Goal: Communication & Community: Answer question/provide support

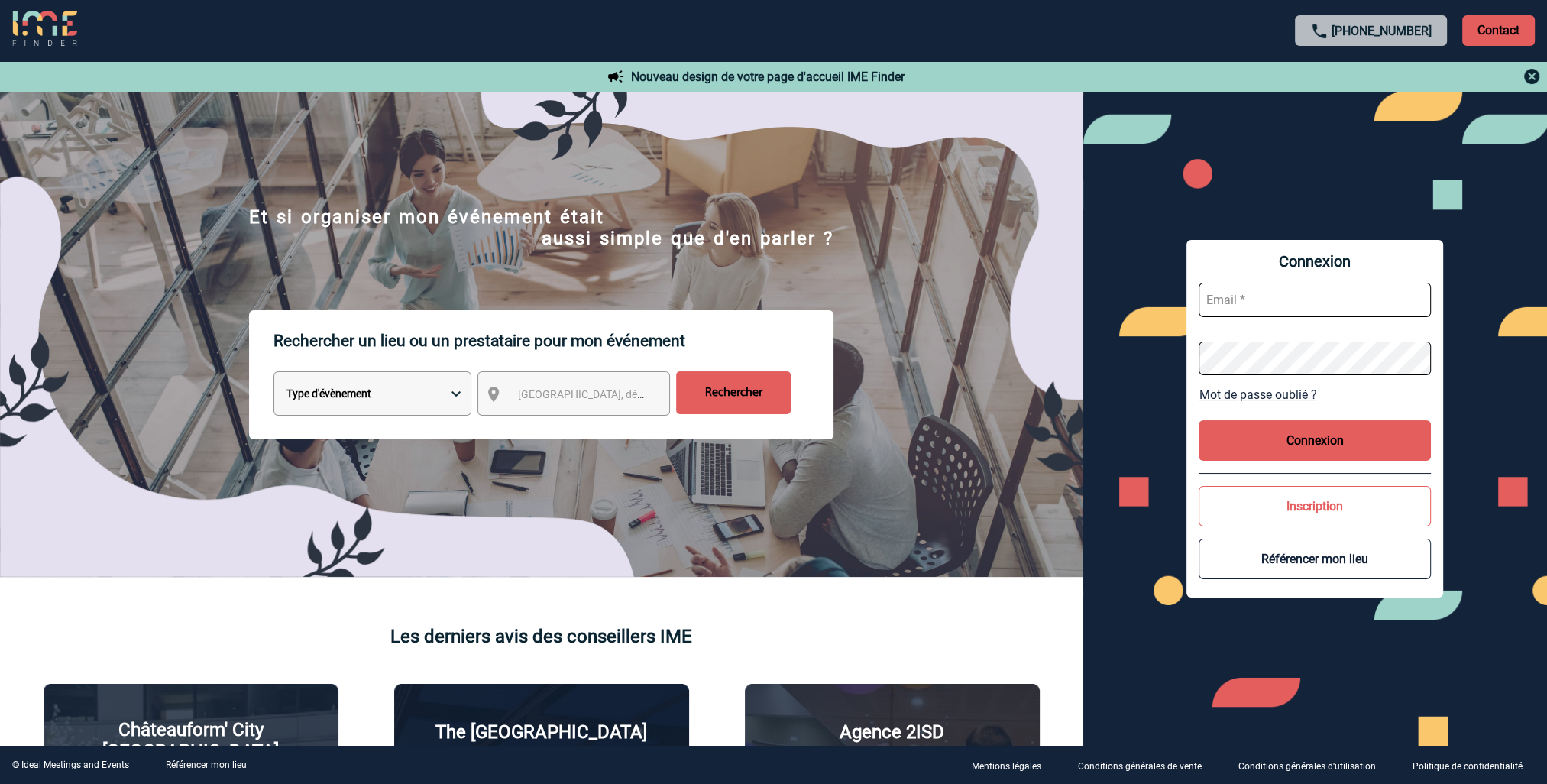
click at [1324, 299] on input "text" at bounding box center [1315, 300] width 233 height 35
type input "carine.lehmann@sogeti.com"
click at [1296, 450] on button "Connexion" at bounding box center [1315, 441] width 233 height 40
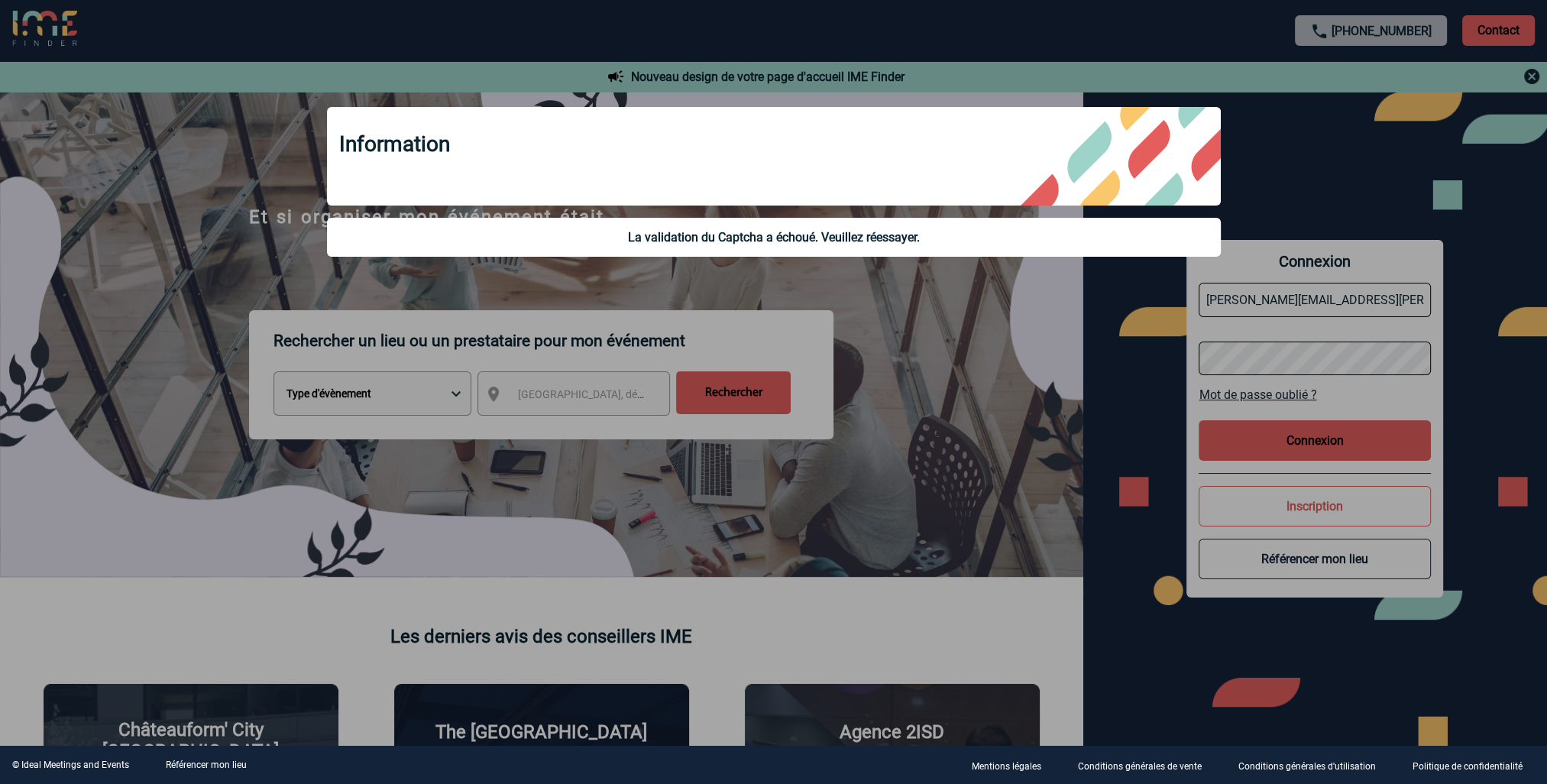
click at [1337, 365] on div at bounding box center [773, 392] width 1547 height 784
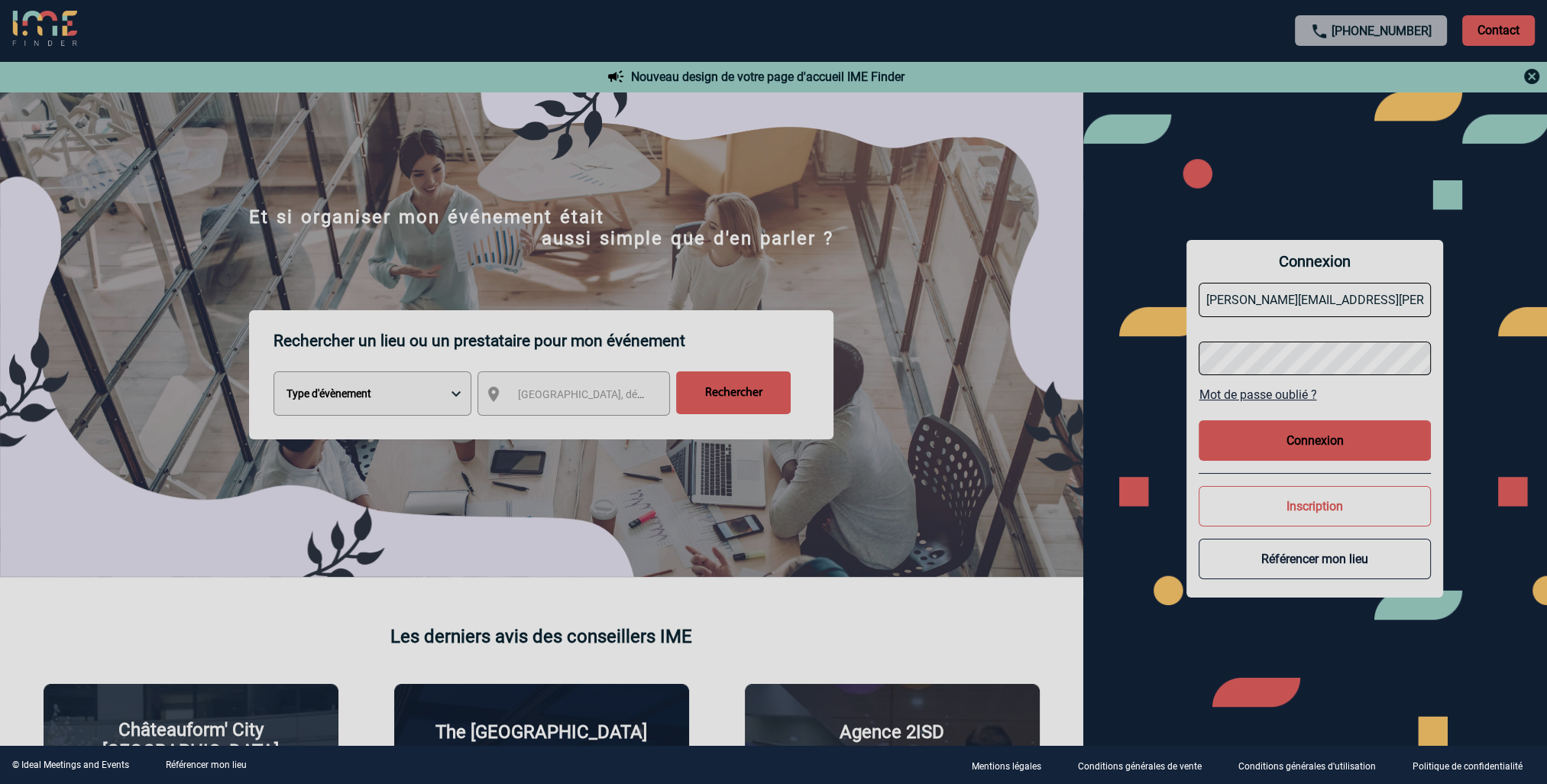
click at [1338, 354] on body "+33 1 45 72 07 14 Contact Contact Nouveau design de votre page d'accueil IME Fi…" at bounding box center [773, 392] width 1547 height 784
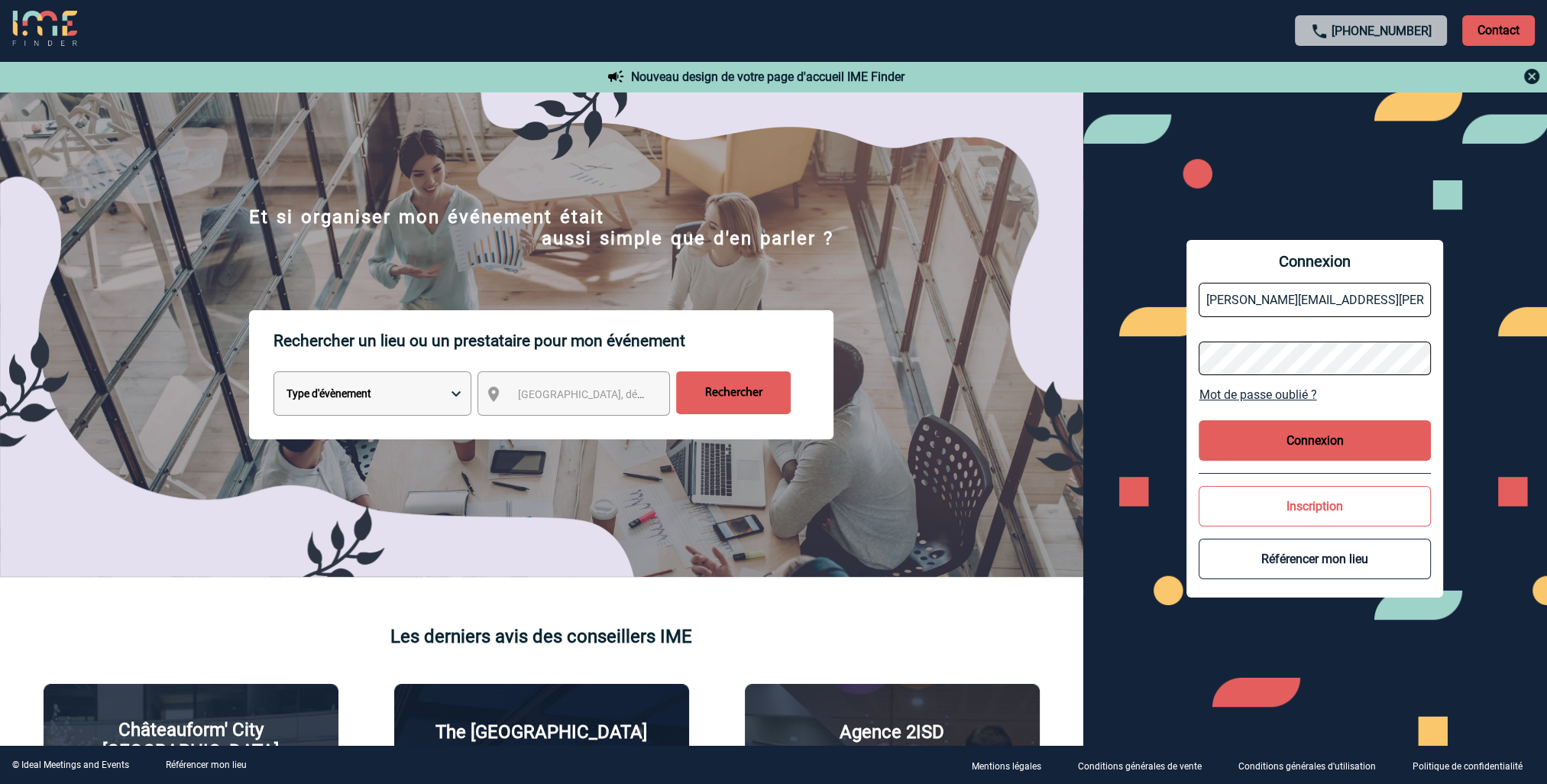
click at [1327, 436] on button "Connexion" at bounding box center [1315, 441] width 233 height 40
click at [1316, 303] on input "text" at bounding box center [1315, 300] width 233 height 35
type input "carine.lehmann@sogeti.com"
click at [1269, 437] on button "Connexion" at bounding box center [1315, 441] width 233 height 40
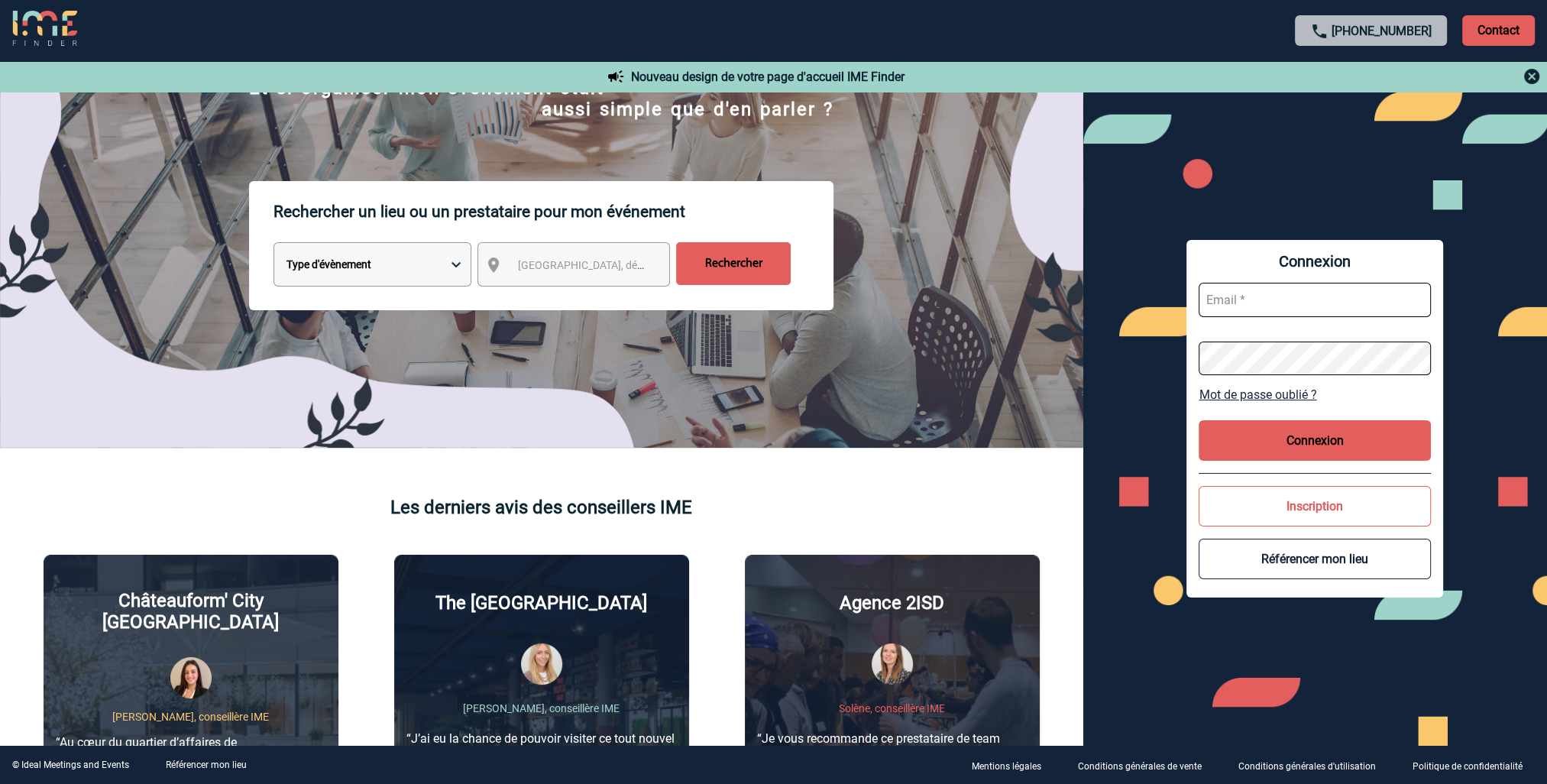
scroll to position [229, 0]
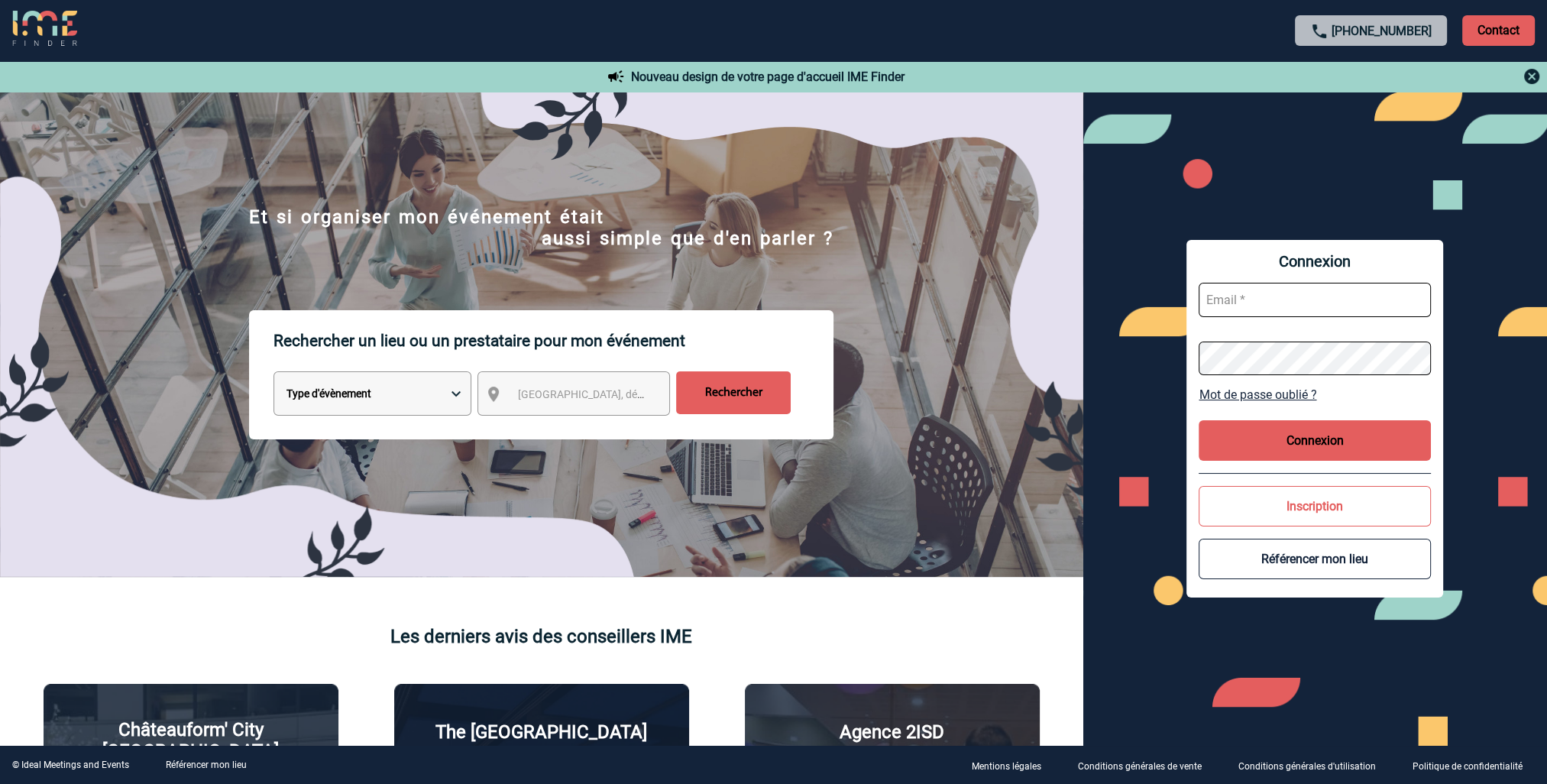
click at [1248, 301] on input "text" at bounding box center [1315, 300] width 233 height 35
type input "carine.lehmann@sogeti.com"
click at [1327, 441] on button "Connexion" at bounding box center [1315, 441] width 233 height 40
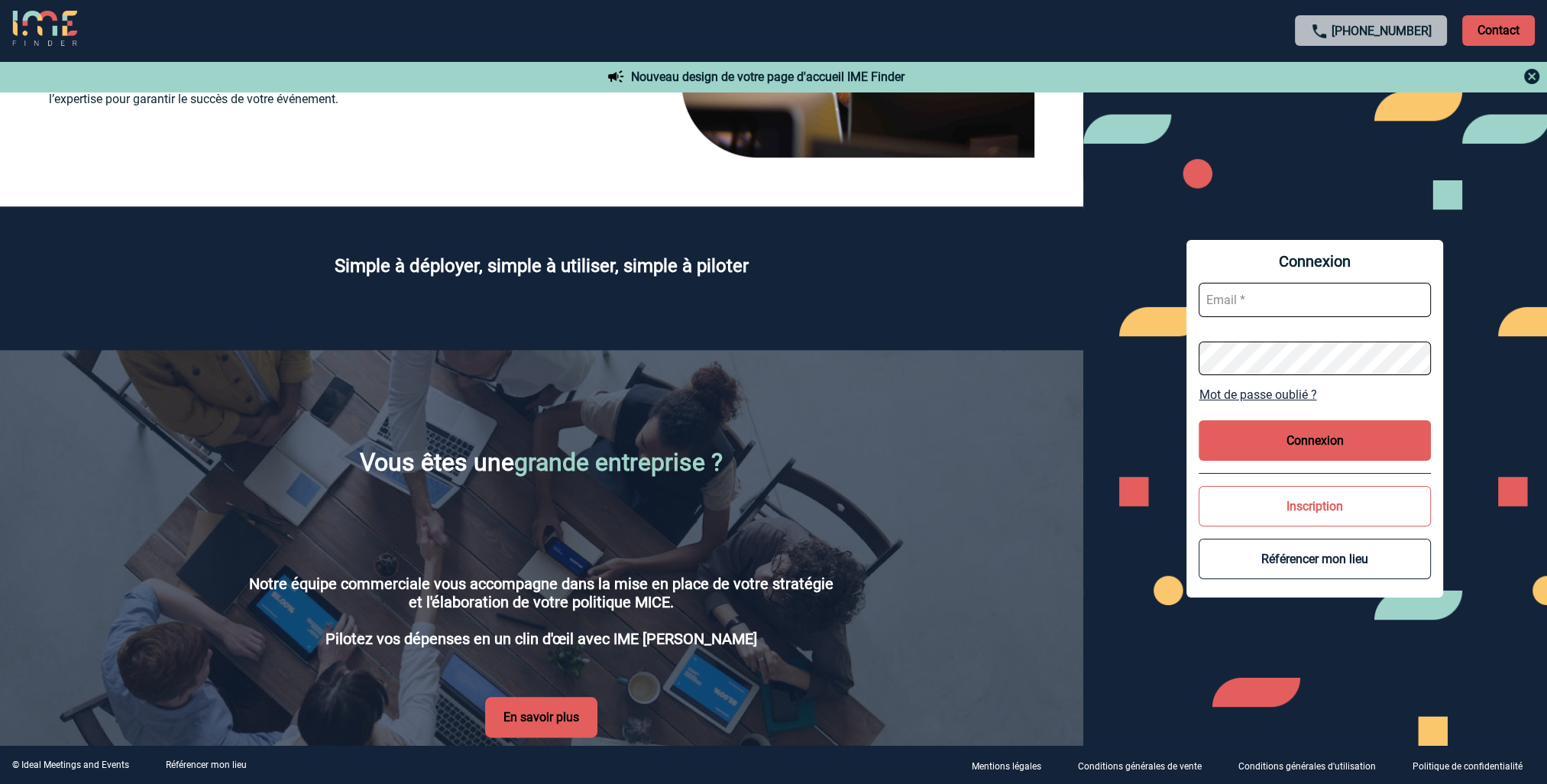
scroll to position [2270, 0]
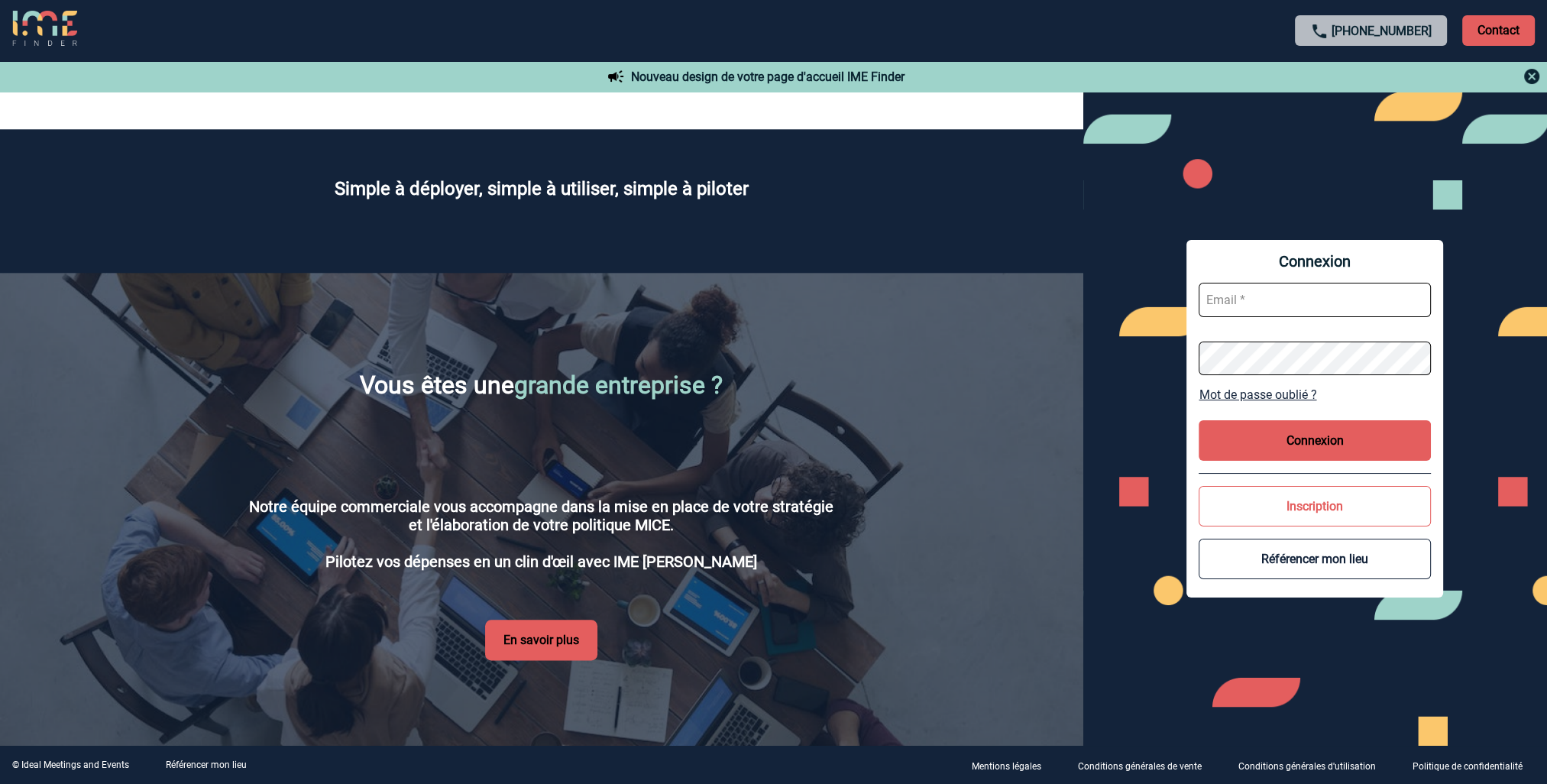
click at [1302, 445] on button "Connexion" at bounding box center [1315, 441] width 233 height 40
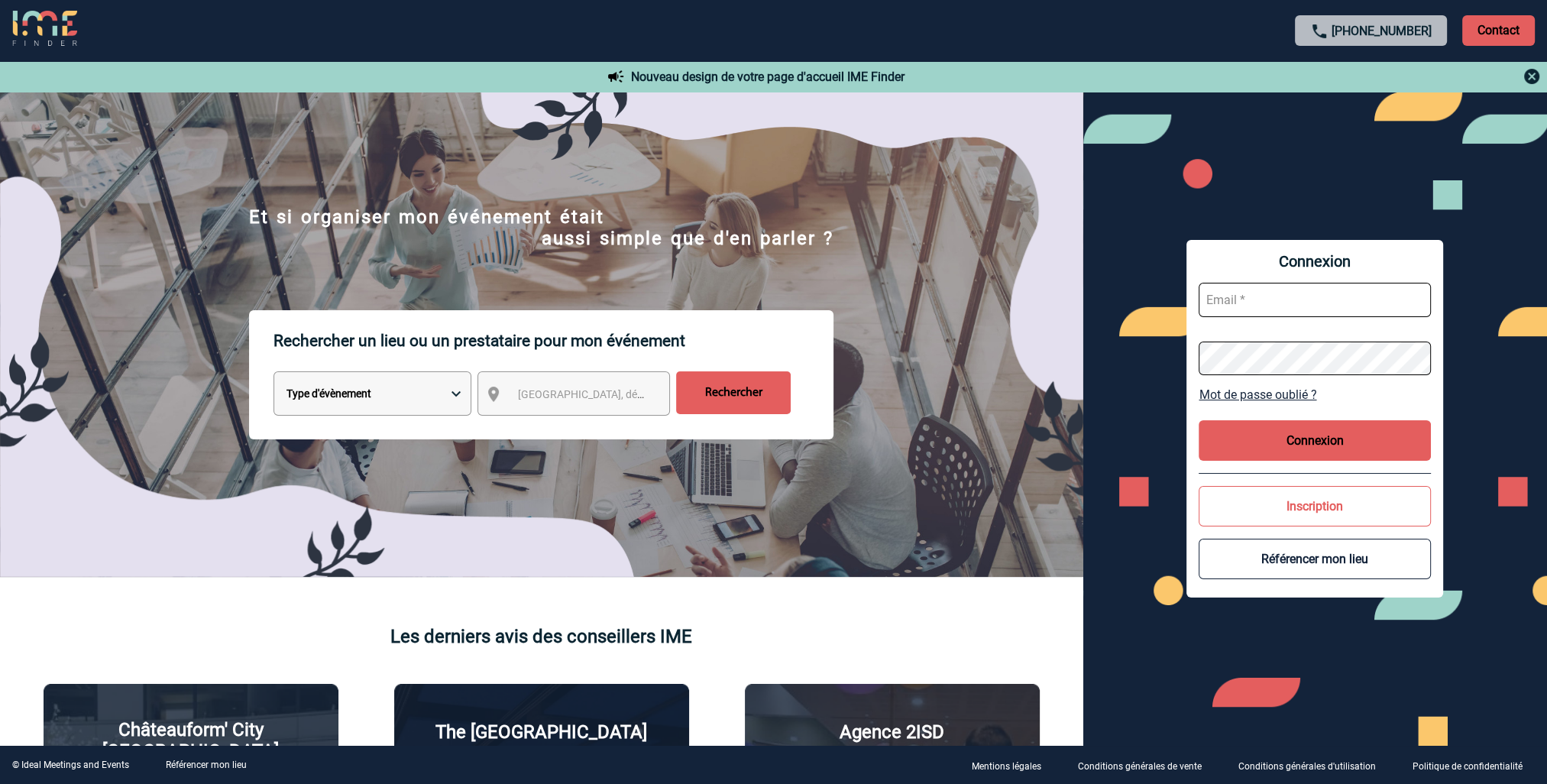
click at [1525, 33] on p "Contact" at bounding box center [1498, 30] width 72 height 30
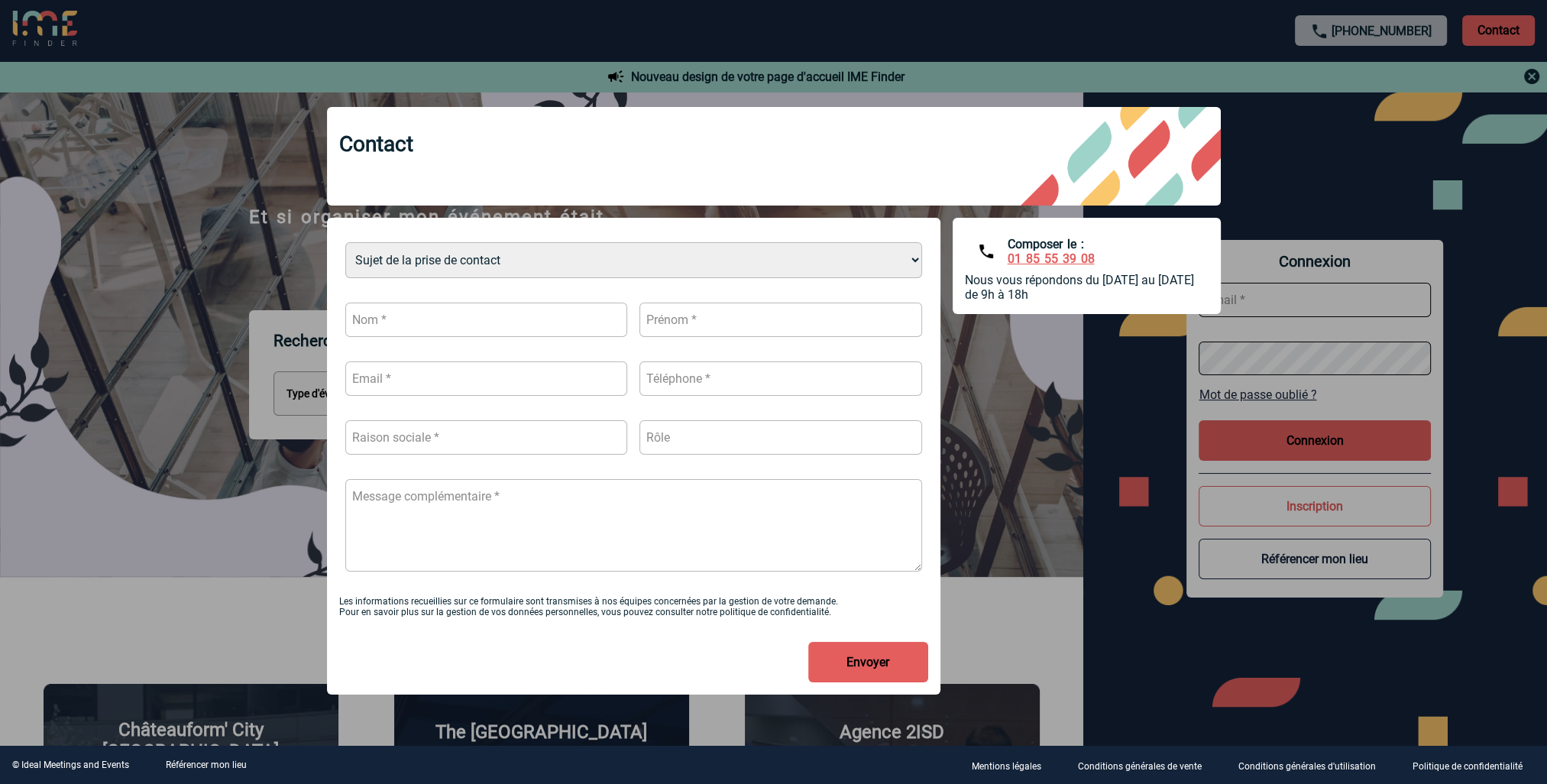
click at [1385, 158] on div at bounding box center [773, 392] width 1547 height 784
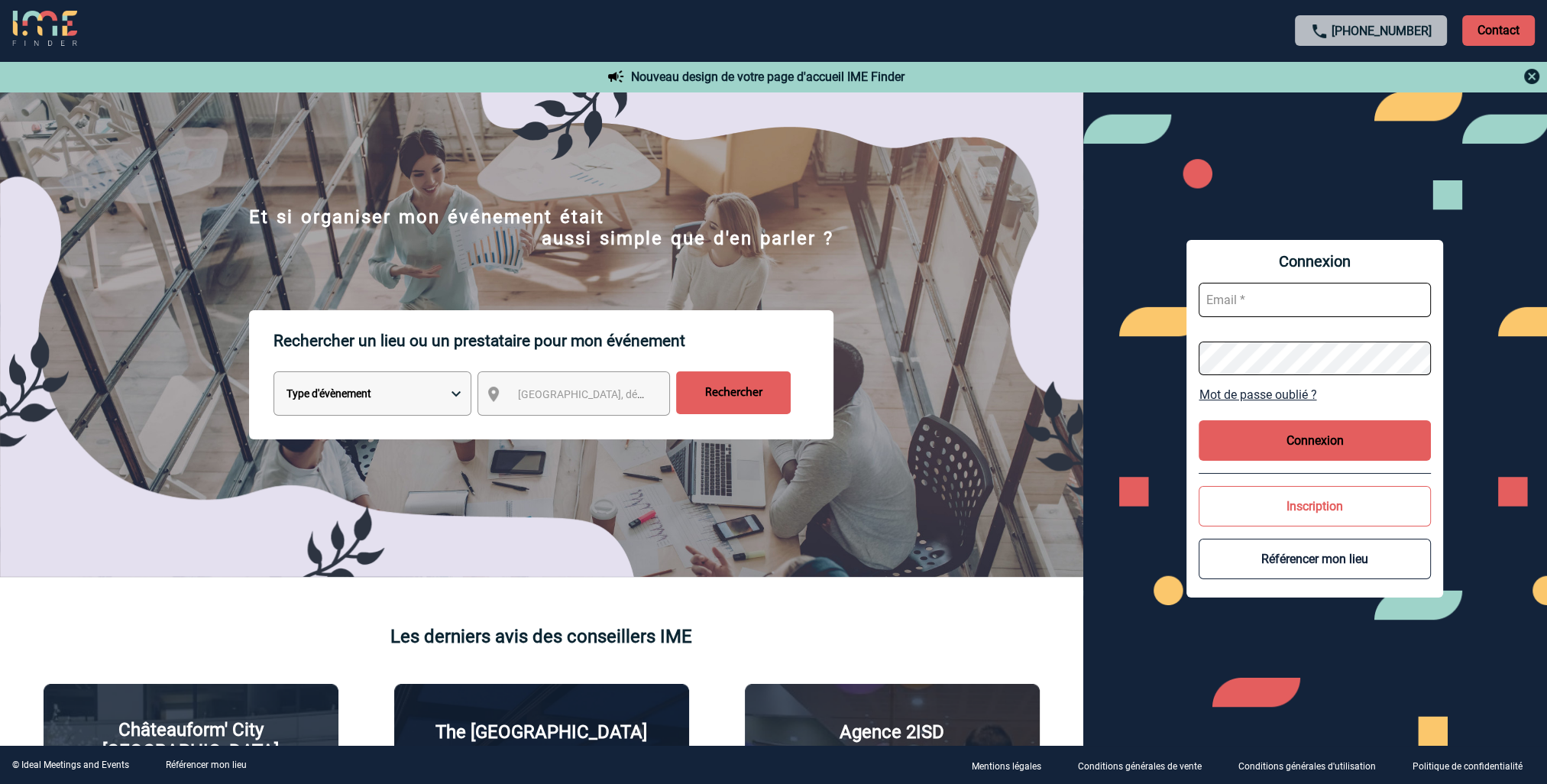
click at [1220, 299] on input "text" at bounding box center [1315, 300] width 233 height 35
type input "[PERSON_NAME][EMAIL_ADDRESS][PERSON_NAME][DOMAIN_NAME]"
click at [1289, 441] on button "Connexion" at bounding box center [1315, 441] width 233 height 40
click at [1262, 309] on input "text" at bounding box center [1315, 300] width 233 height 35
type input "[PERSON_NAME][EMAIL_ADDRESS][PERSON_NAME][DOMAIN_NAME]"
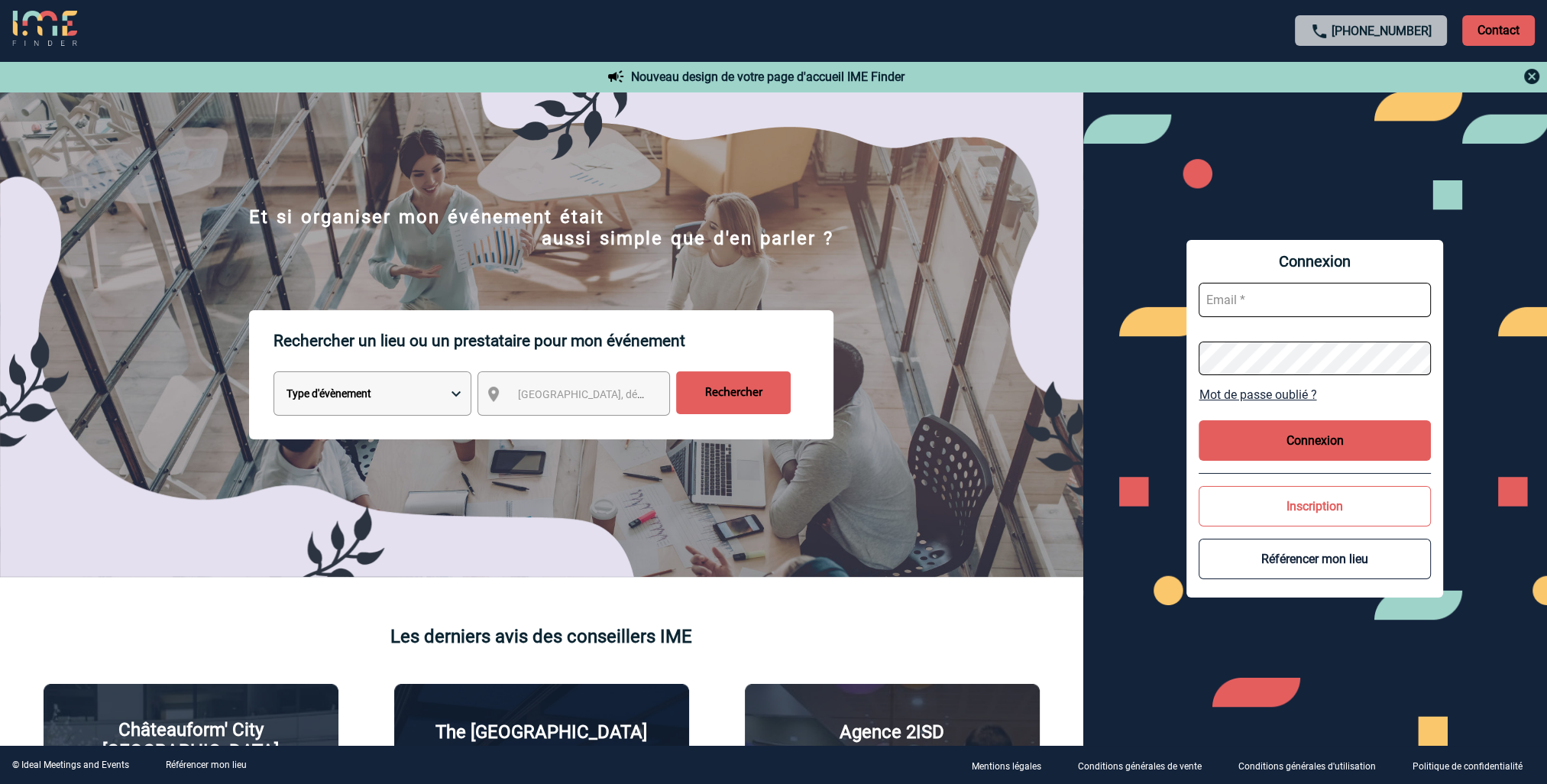
click at [1280, 291] on input "text" at bounding box center [1315, 300] width 233 height 35
type input "[PERSON_NAME][EMAIL_ADDRESS][PERSON_NAME][DOMAIN_NAME]"
click at [1291, 430] on button "Connexion" at bounding box center [1315, 441] width 233 height 40
click at [1278, 302] on input "text" at bounding box center [1315, 300] width 233 height 35
type input "[PERSON_NAME][EMAIL_ADDRESS][PERSON_NAME][DOMAIN_NAME]"
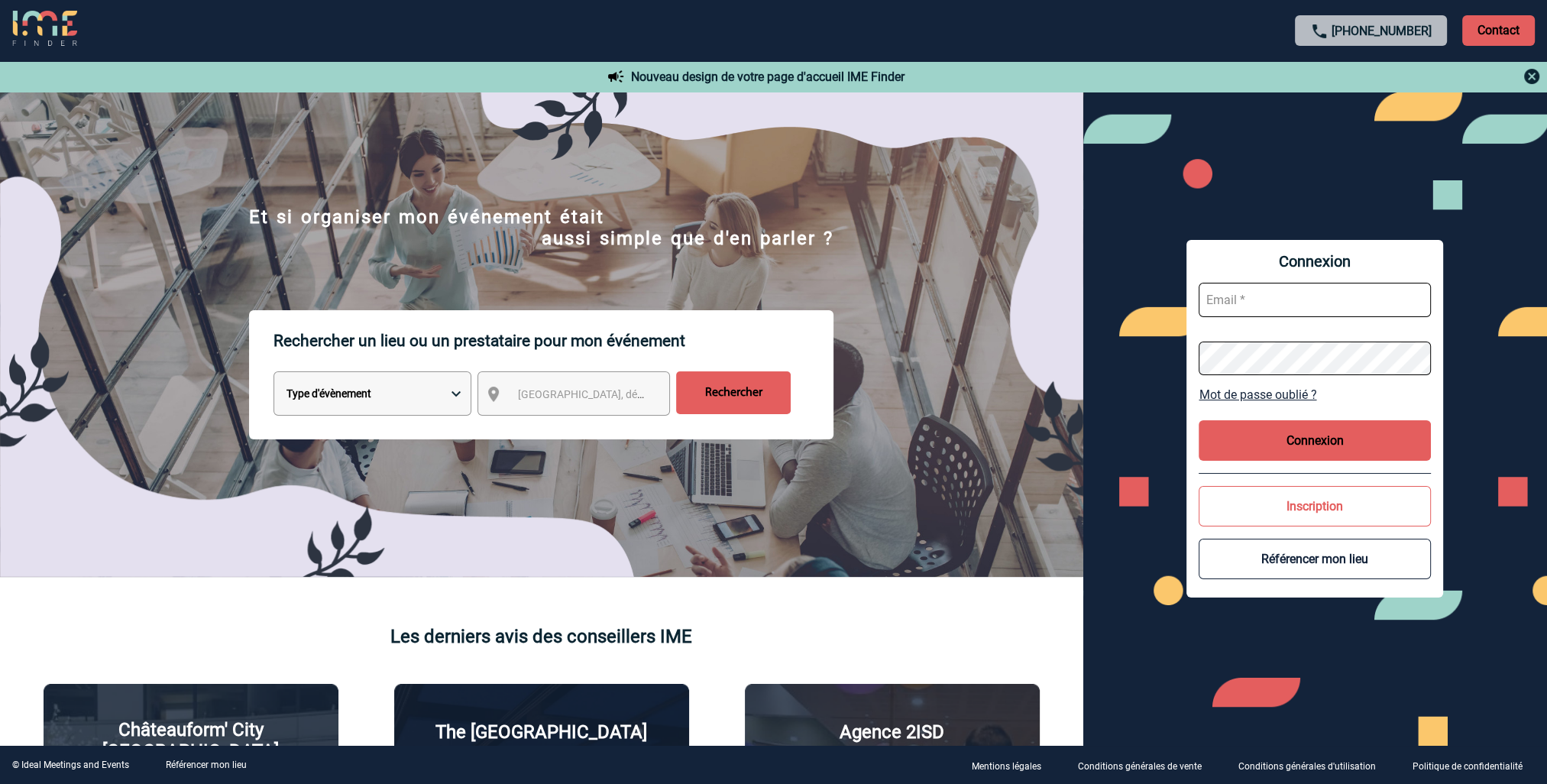
click at [1290, 294] on input "text" at bounding box center [1315, 300] width 233 height 35
type input "[PERSON_NAME][EMAIL_ADDRESS][PERSON_NAME][DOMAIN_NAME]"
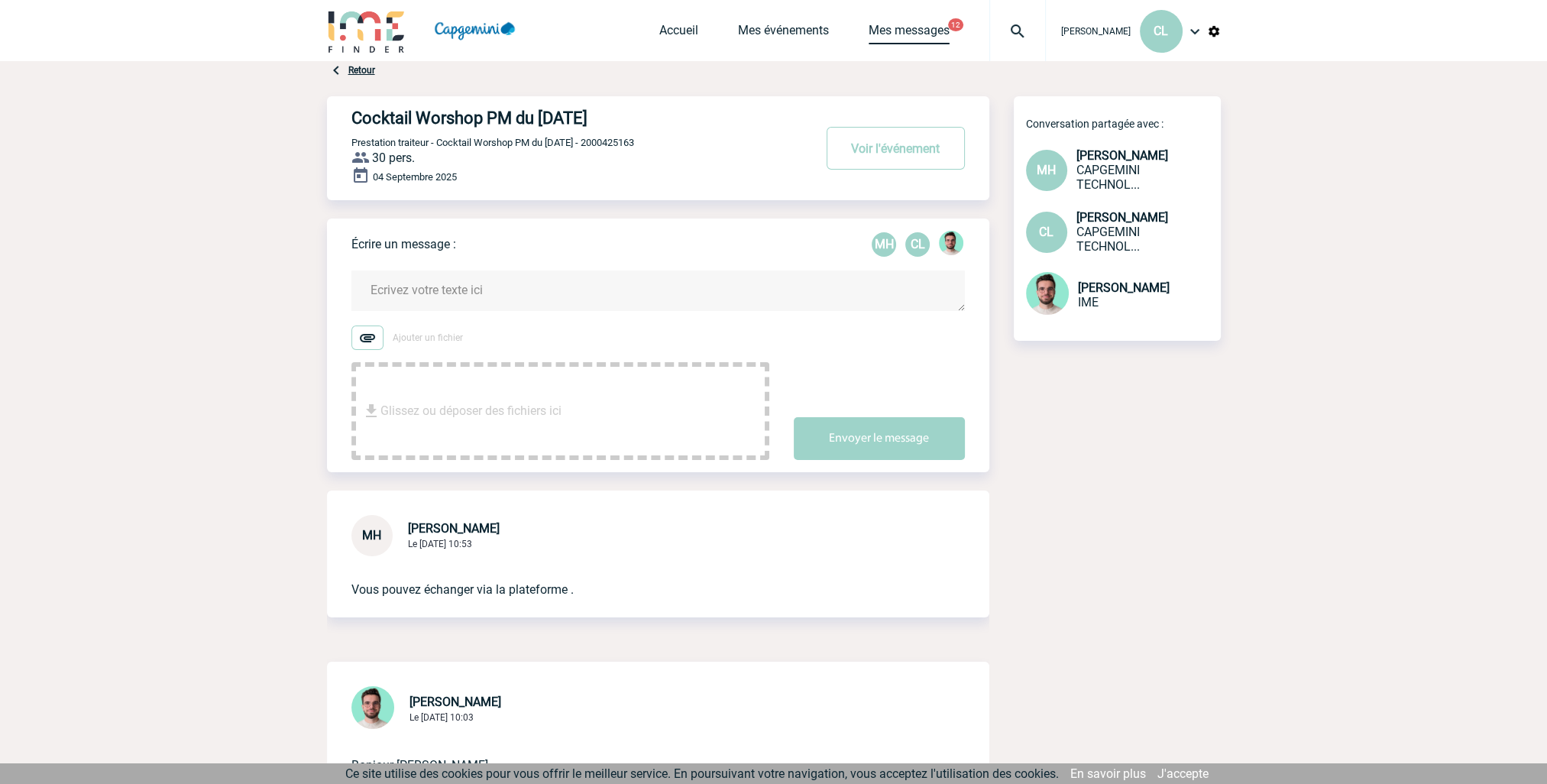
click at [898, 32] on link "Mes messages" at bounding box center [910, 33] width 81 height 21
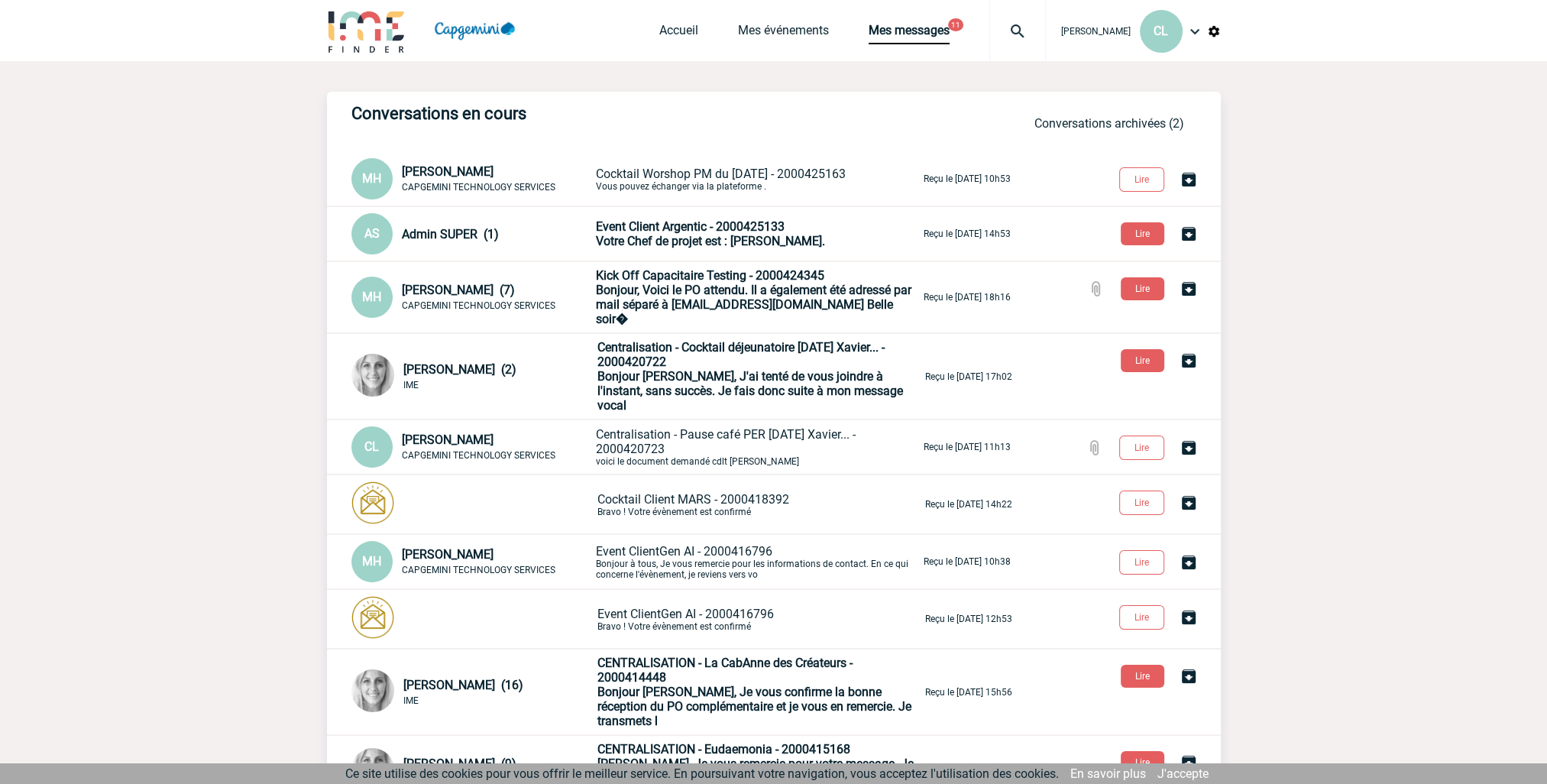
click at [493, 300] on span "CAPGEMINI TECHNOLOGY SERVICES" at bounding box center [479, 306] width 154 height 11
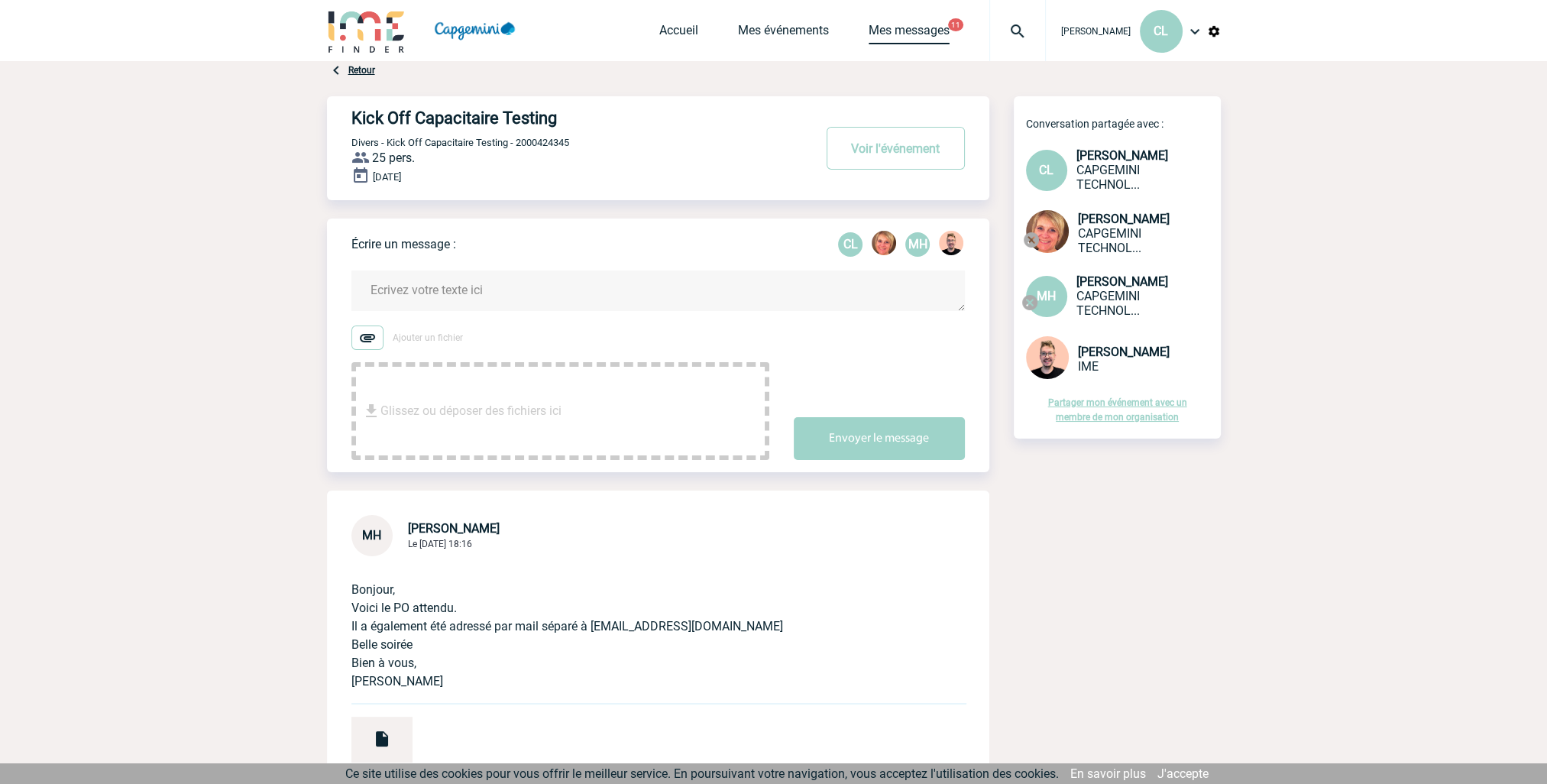
click at [927, 31] on link "Mes messages" at bounding box center [910, 33] width 81 height 21
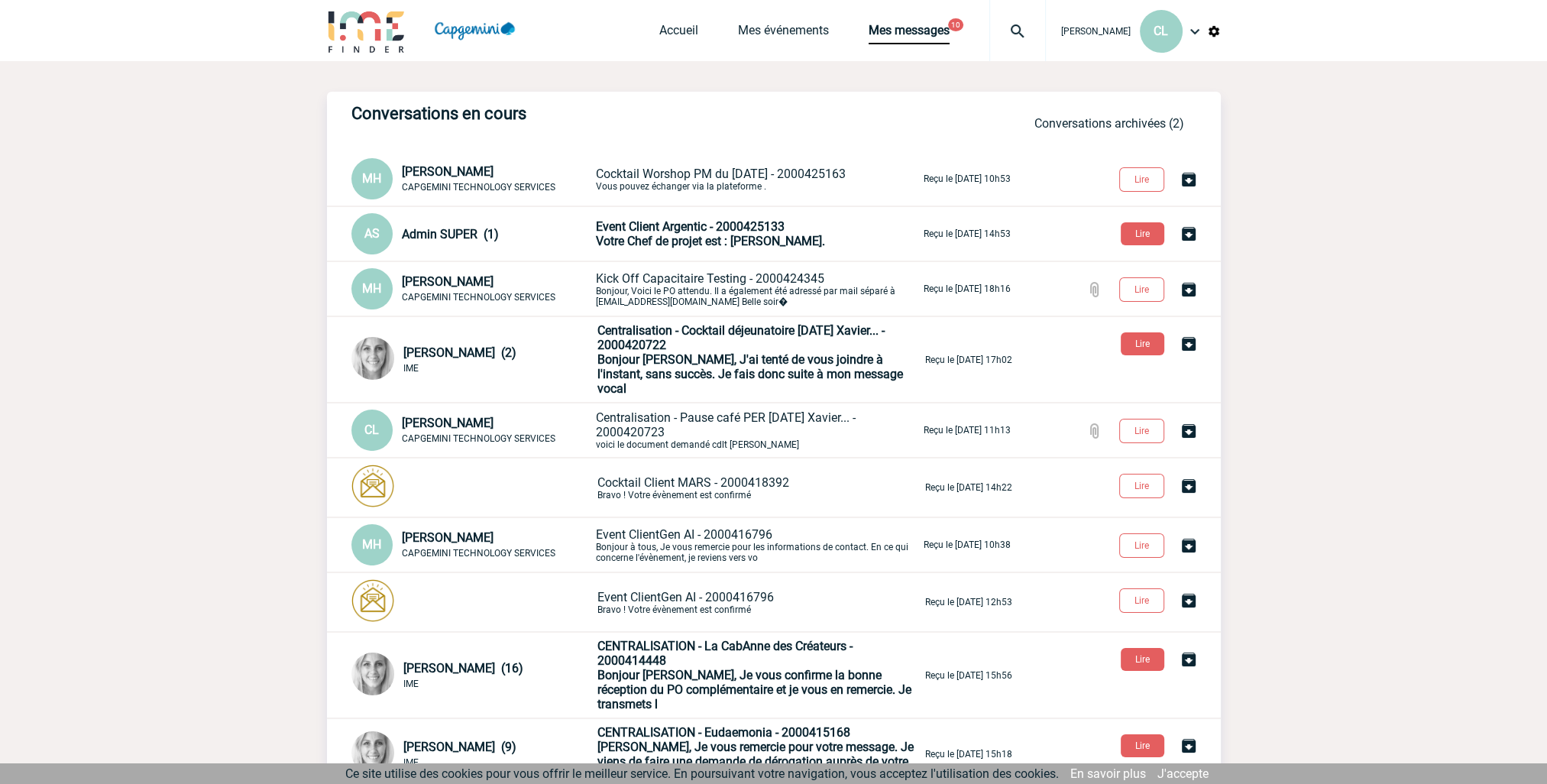
click at [716, 172] on span "Cocktail Worshop PM du 04.09.25 - 2000425163" at bounding box center [721, 174] width 250 height 15
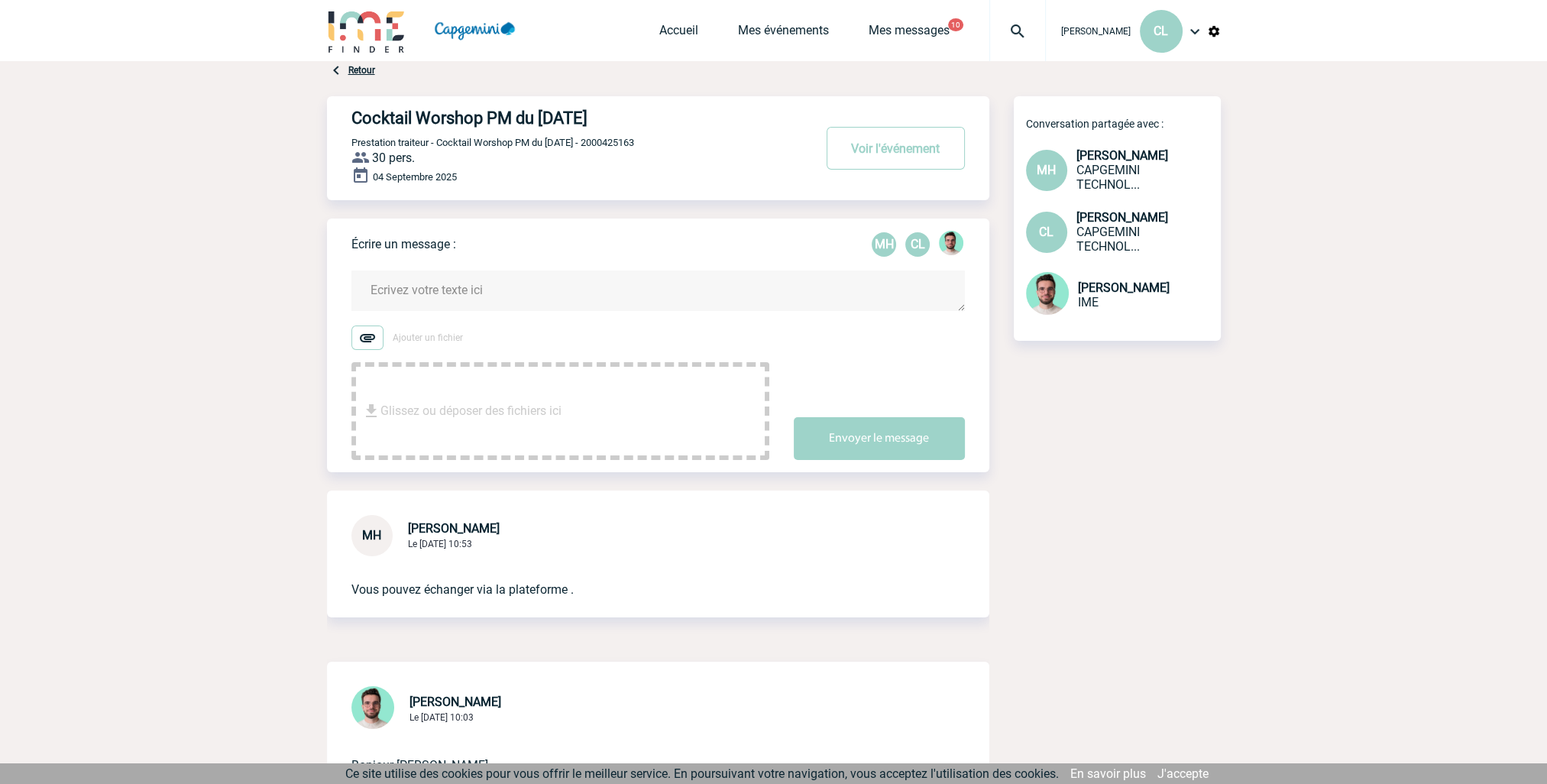
click at [364, 283] on textarea at bounding box center [659, 290] width 614 height 40
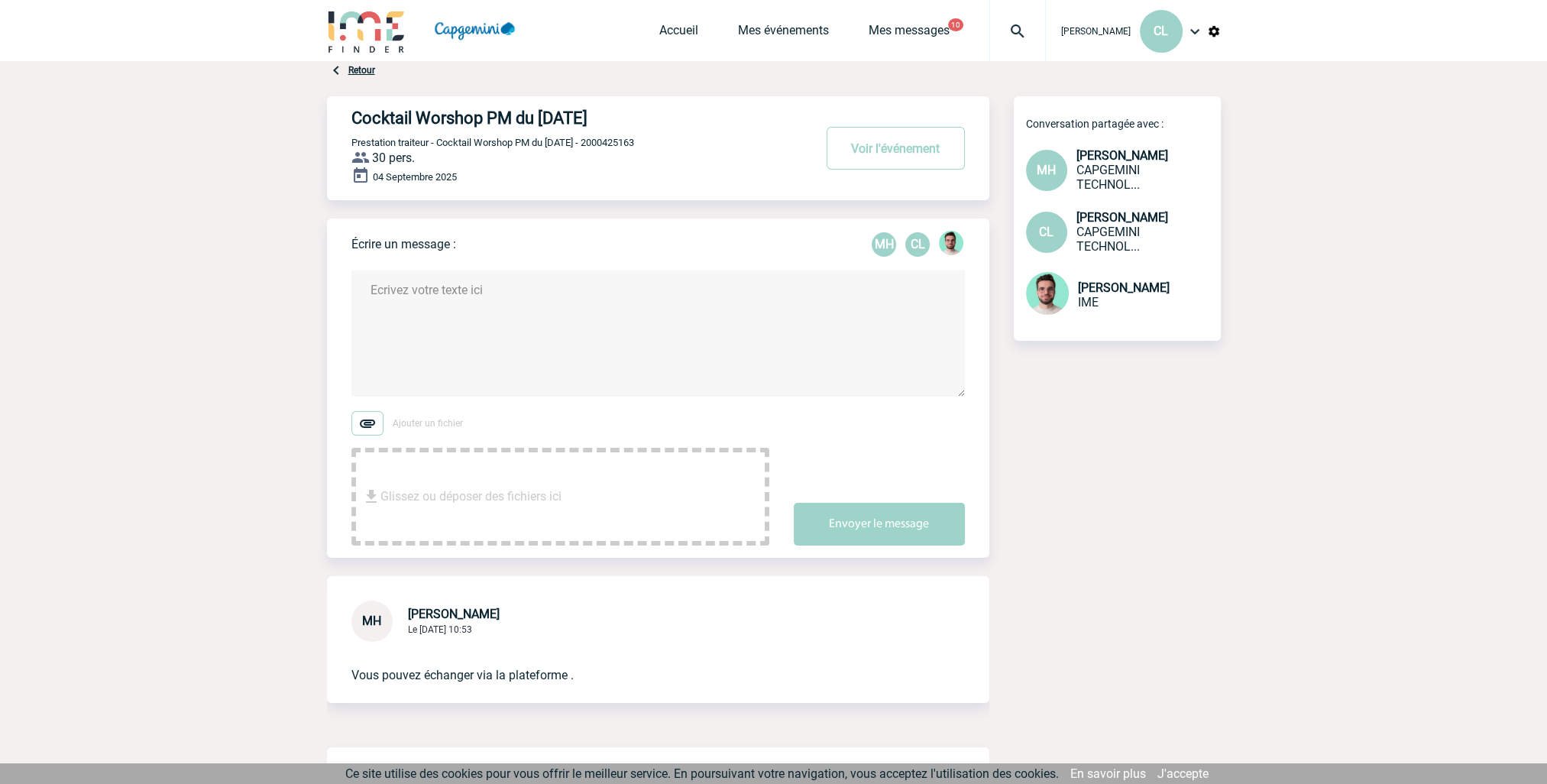
type textarea "b"
drag, startPoint x: 496, startPoint y: 320, endPoint x: 434, endPoint y: 320, distance: 62.0
click at [434, 320] on textarea "Bonjour, il nous faut absolument un retour de vos prestataires [DATE]," at bounding box center [659, 333] width 614 height 126
click at [811, 321] on textarea "Bonjour, il nous faut impérativement un retour de vos prestataires [DATE]," at bounding box center [659, 333] width 614 height 126
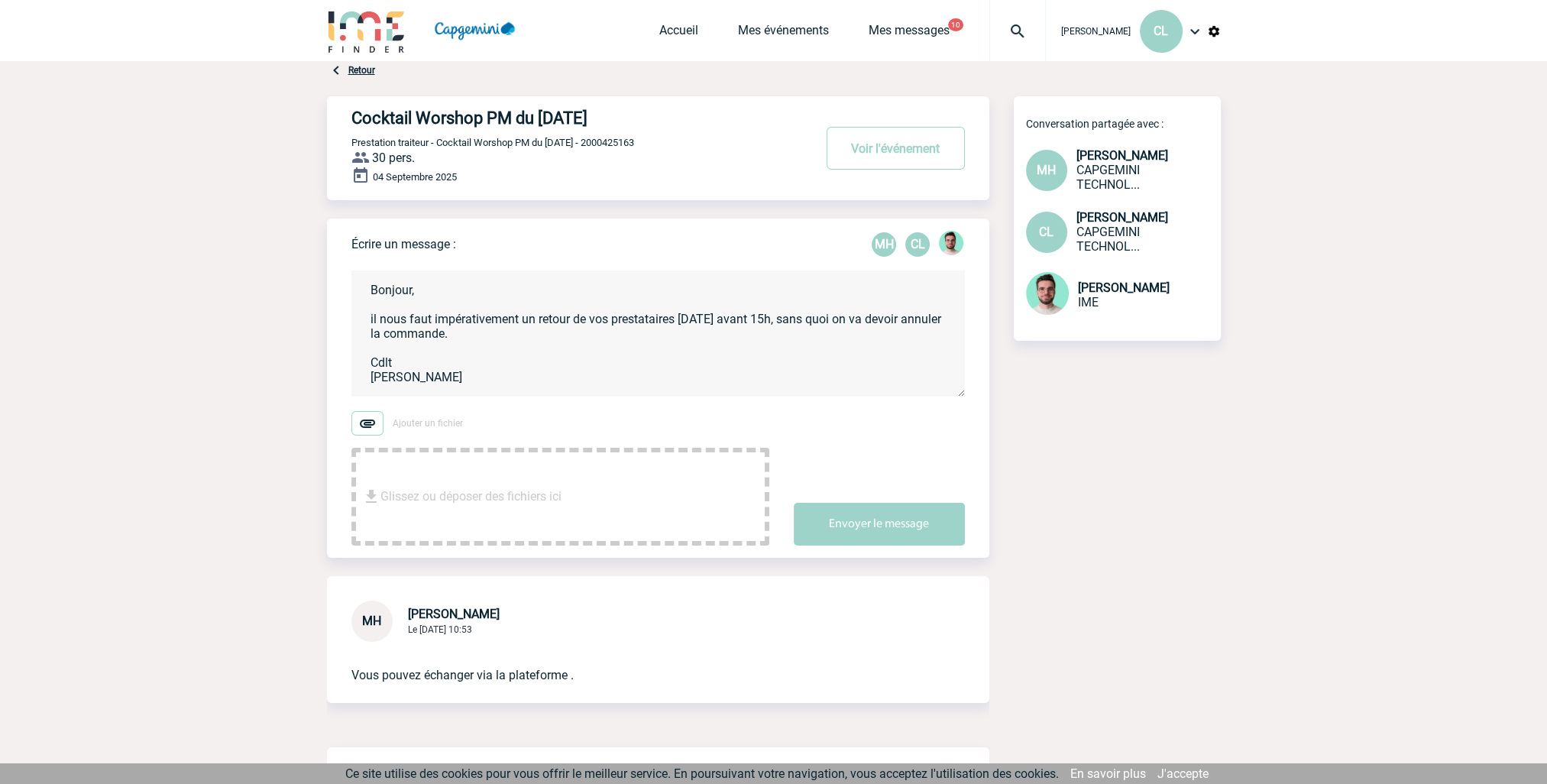
click at [372, 320] on textarea "Bonjour, il nous faut impérativement un retour de vos prestataires [DATE] avant…" at bounding box center [659, 333] width 614 height 126
click at [510, 373] on textarea "Bonjour, Il nous faut impérativement un retour de vos prestataires [DATE] avant…" at bounding box center [659, 333] width 614 height 126
type textarea "Bonjour, Il nous faut impérativement un retour de vos prestataires [DATE] avant…"
click at [837, 527] on button "Envoyer le message" at bounding box center [879, 524] width 171 height 43
